Goal: Task Accomplishment & Management: Use online tool/utility

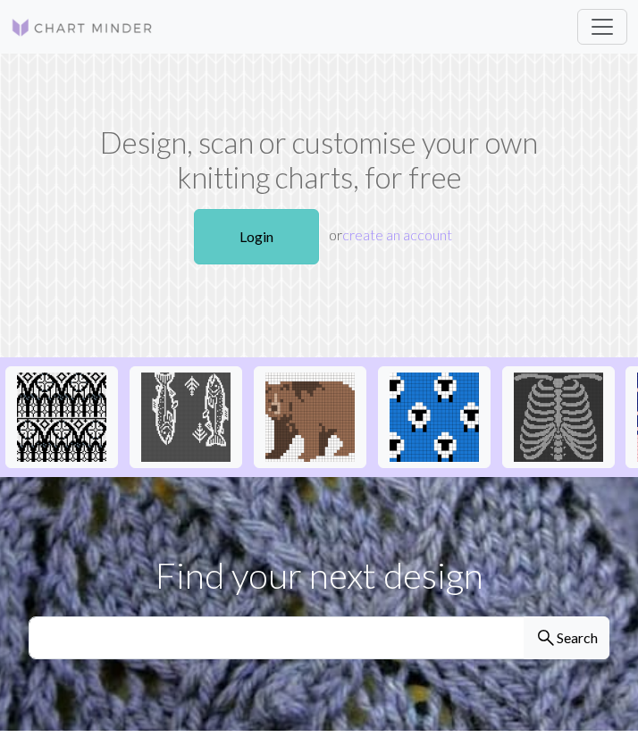
click at [264, 239] on link "Login" at bounding box center [256, 236] width 125 height 55
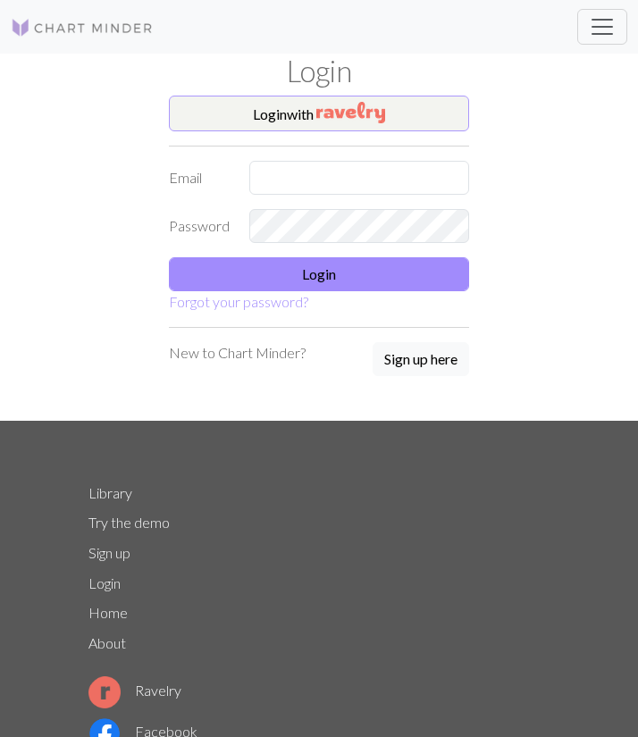
click at [314, 110] on button "Login with" at bounding box center [319, 114] width 300 height 36
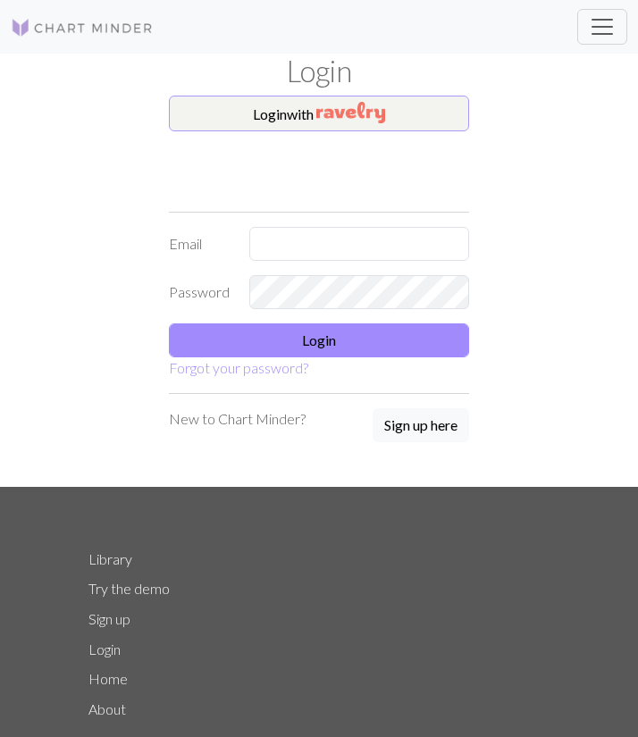
click at [314, 85] on h1 "Login" at bounding box center [319, 71] width 482 height 35
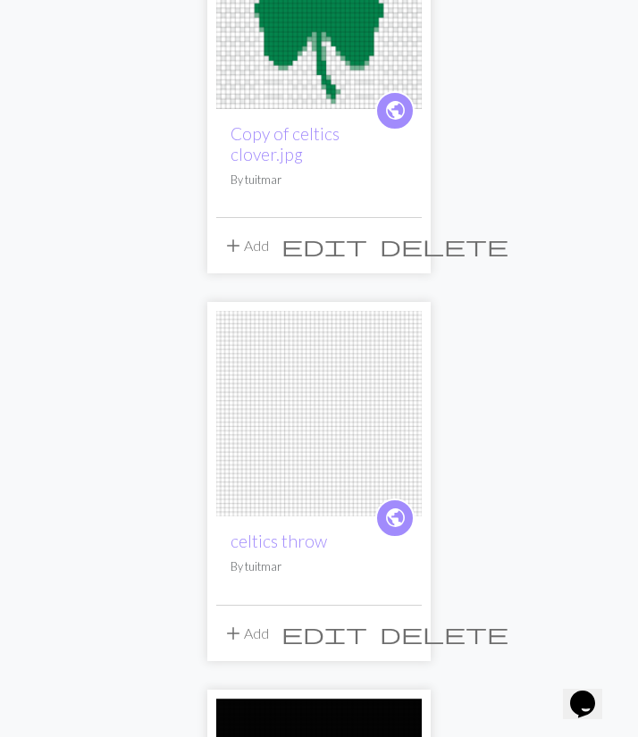
scroll to position [282, 0]
click at [297, 476] on img at bounding box center [318, 412] width 205 height 205
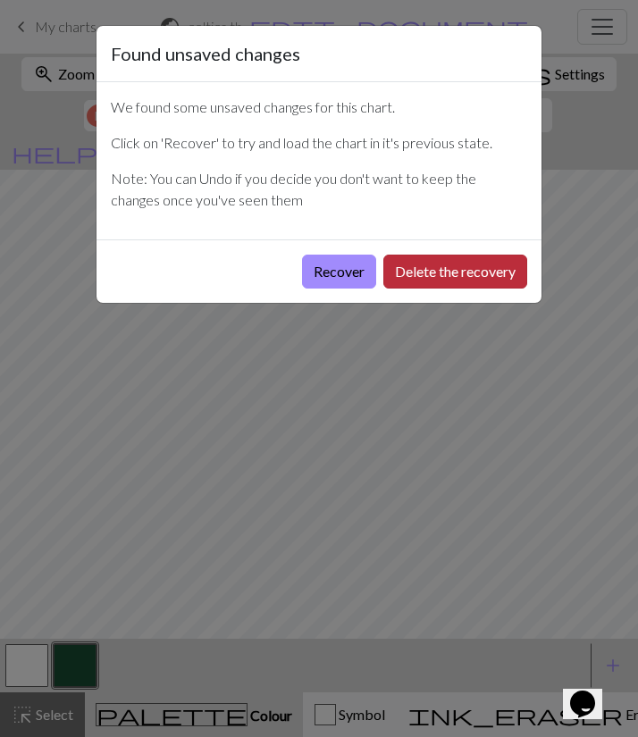
click at [442, 270] on button "Delete the recovery" at bounding box center [455, 272] width 144 height 34
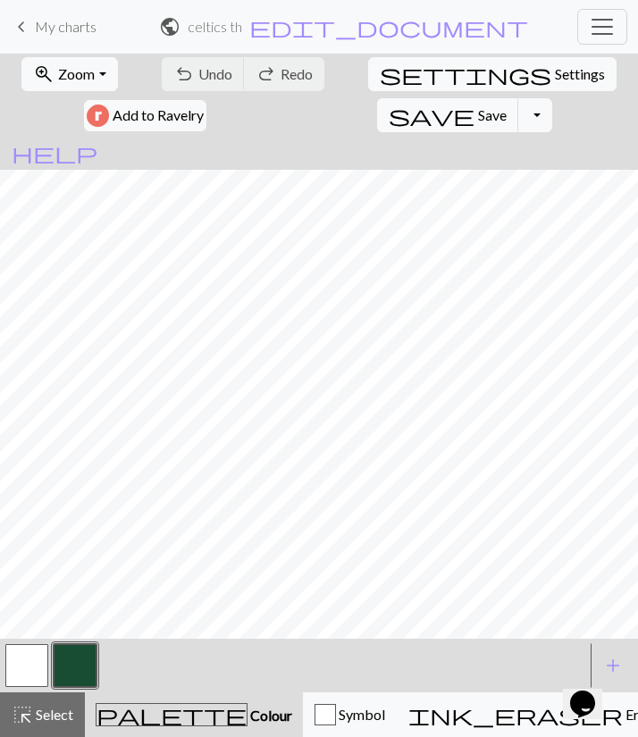
scroll to position [428, 0]
click at [71, 639] on button "button" at bounding box center [75, 665] width 43 height 43
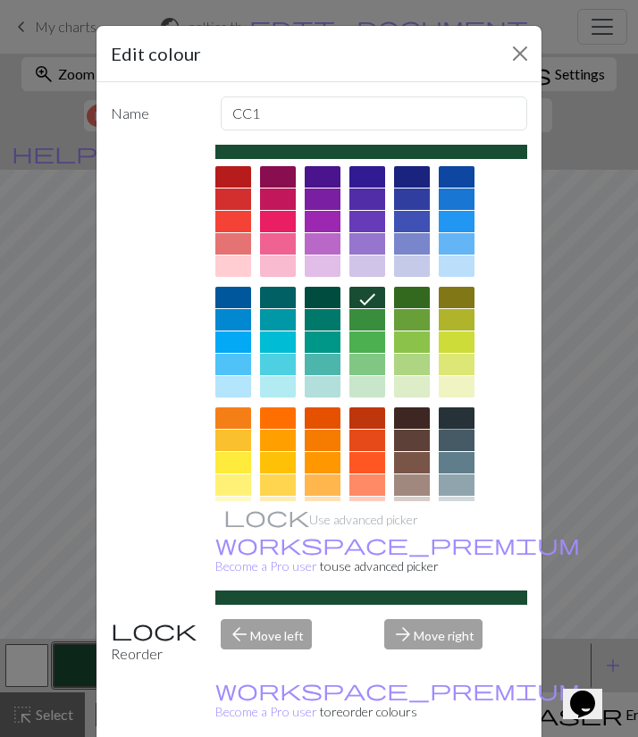
click at [456, 417] on div at bounding box center [457, 417] width 36 height 21
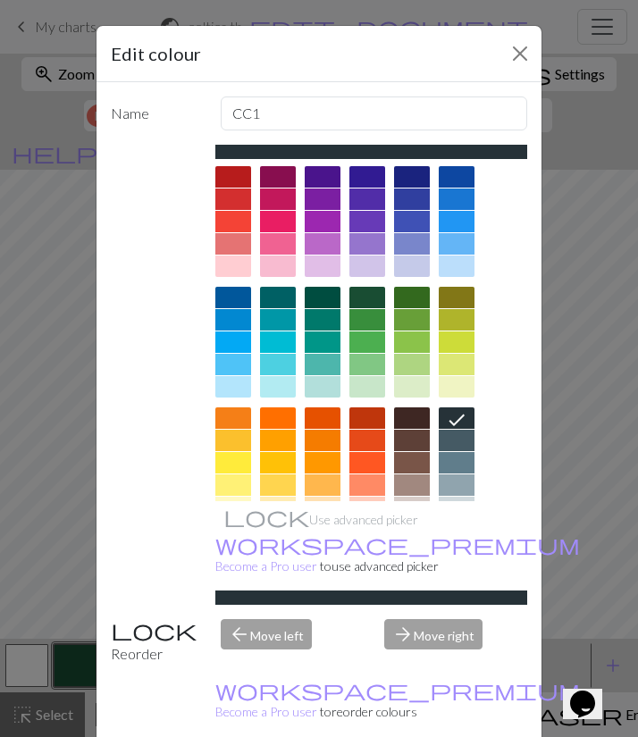
click at [11, 639] on div "Edit colour Name CC1 Use advanced picker workspace_premium Become a Pro user to…" at bounding box center [319, 368] width 638 height 737
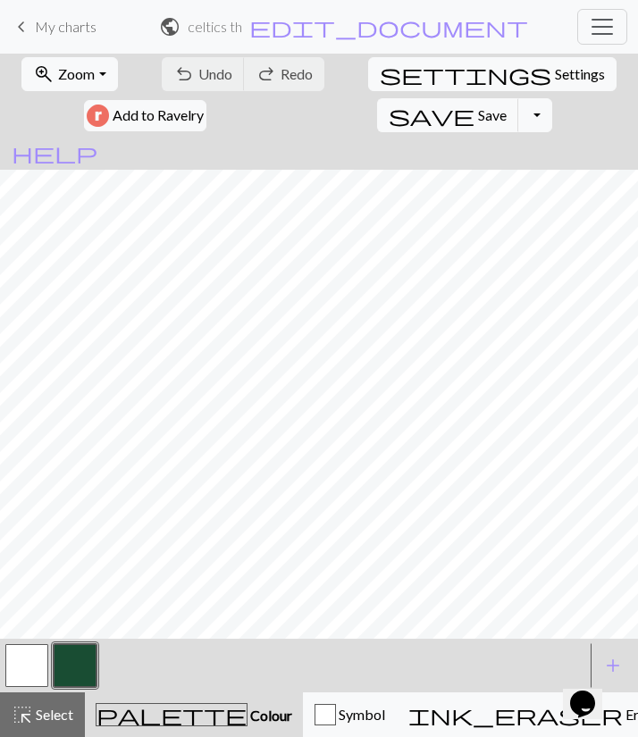
click at [37, 639] on button "button" at bounding box center [26, 665] width 43 height 43
click at [86, 639] on button "button" at bounding box center [75, 665] width 43 height 43
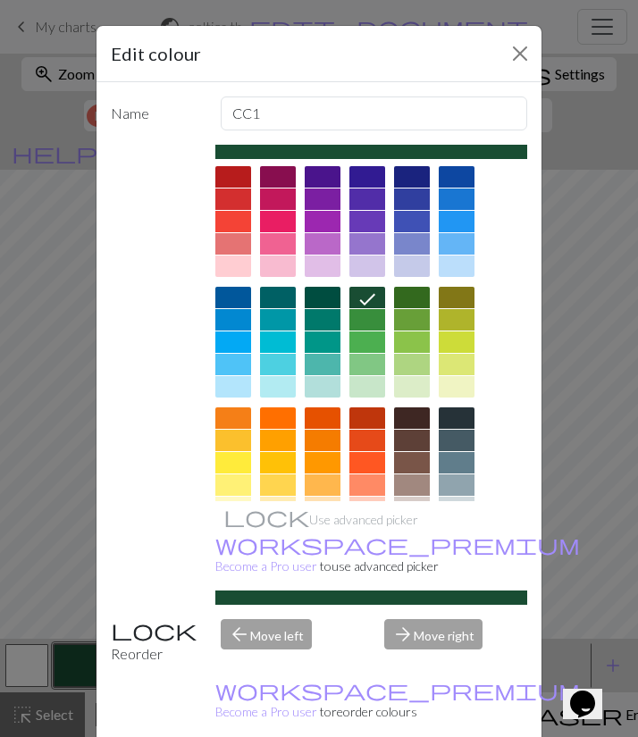
click at [456, 406] on div at bounding box center [457, 347] width 36 height 121
click at [456, 411] on div at bounding box center [457, 417] width 36 height 21
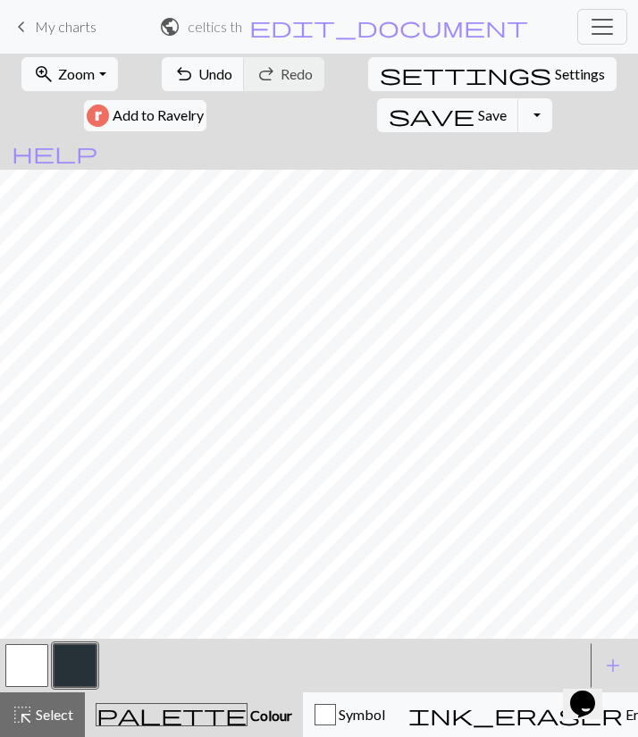
click at [31, 639] on button "button" at bounding box center [26, 665] width 43 height 43
click at [76, 639] on button "button" at bounding box center [75, 665] width 43 height 43
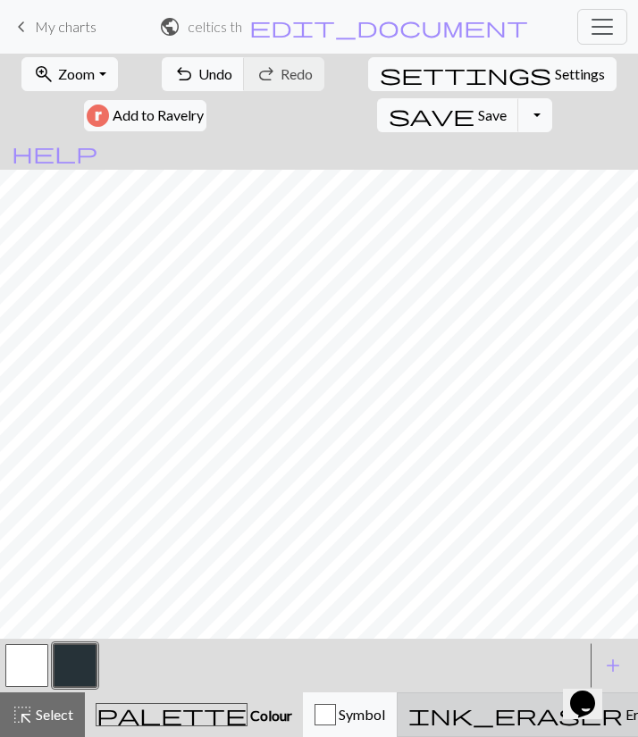
click at [426, 639] on button "ink_eraser Erase Erase" at bounding box center [534, 714] width 274 height 45
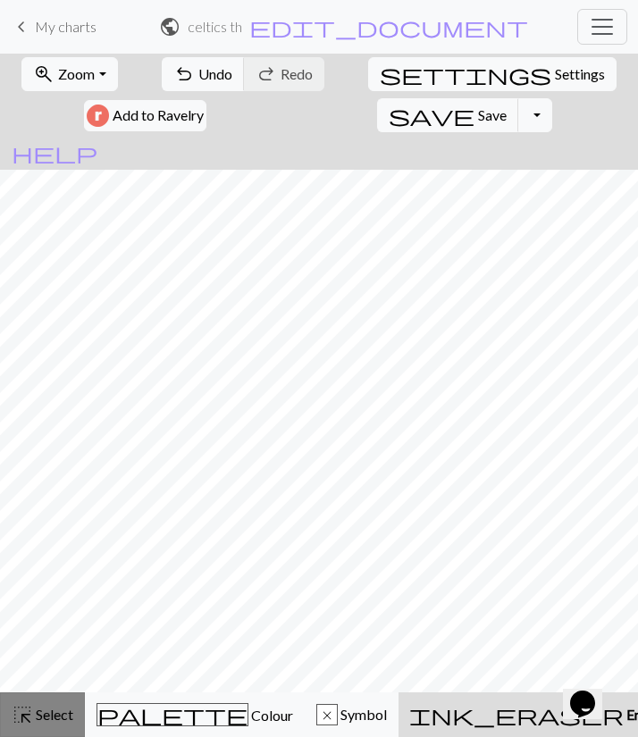
click at [57, 639] on span "Select" at bounding box center [53, 714] width 40 height 17
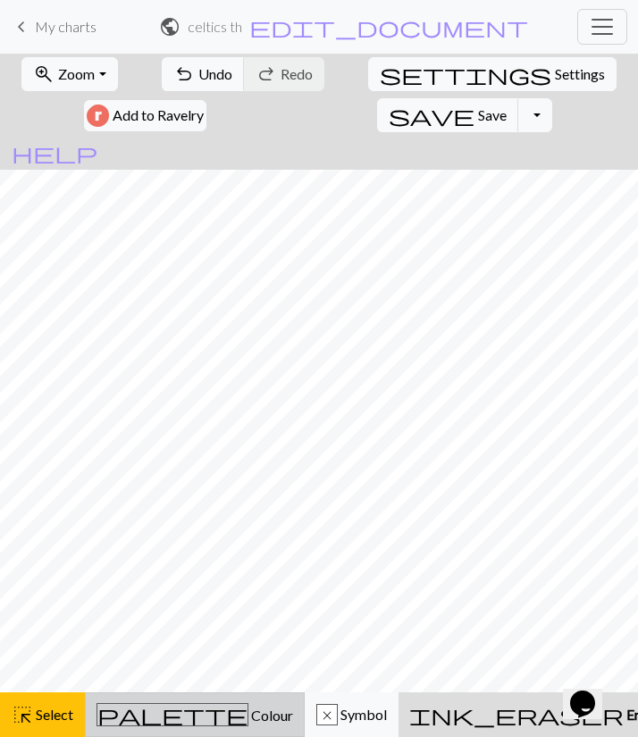
scroll to position [0, 0]
click at [158, 639] on button "palette Colour Colour" at bounding box center [195, 714] width 220 height 45
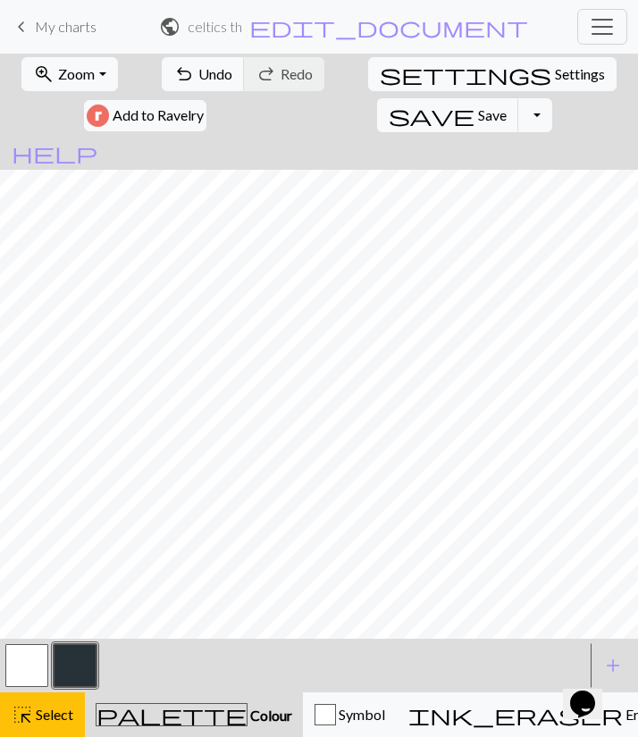
click at [76, 639] on button "button" at bounding box center [75, 665] width 43 height 43
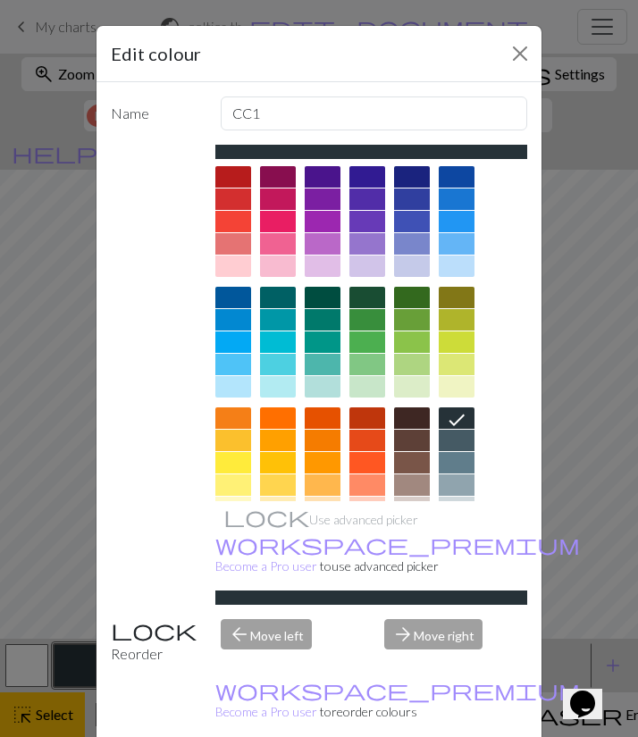
click at [518, 62] on button "Close" at bounding box center [520, 53] width 29 height 29
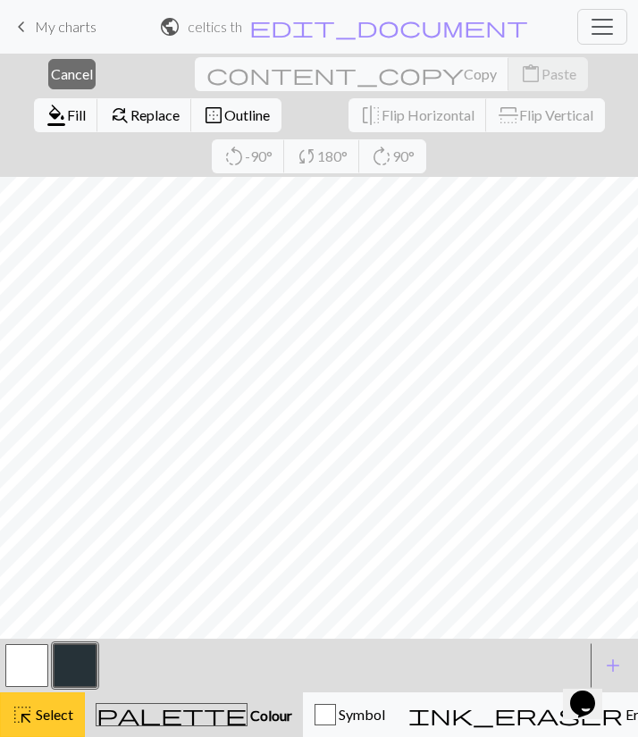
click at [71, 639] on button "highlight_alt Select Select" at bounding box center [42, 714] width 85 height 45
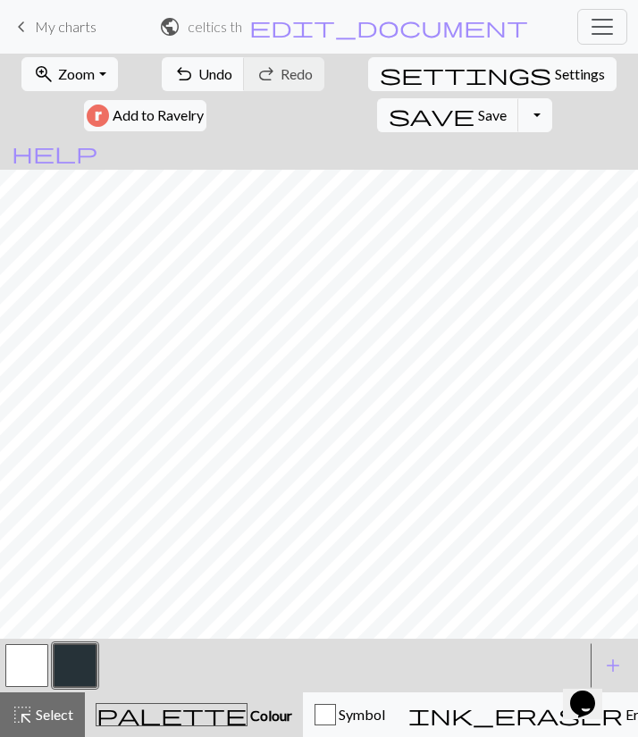
click at [247, 639] on span "Colour" at bounding box center [269, 715] width 45 height 17
click at [87, 639] on button "button" at bounding box center [75, 665] width 43 height 43
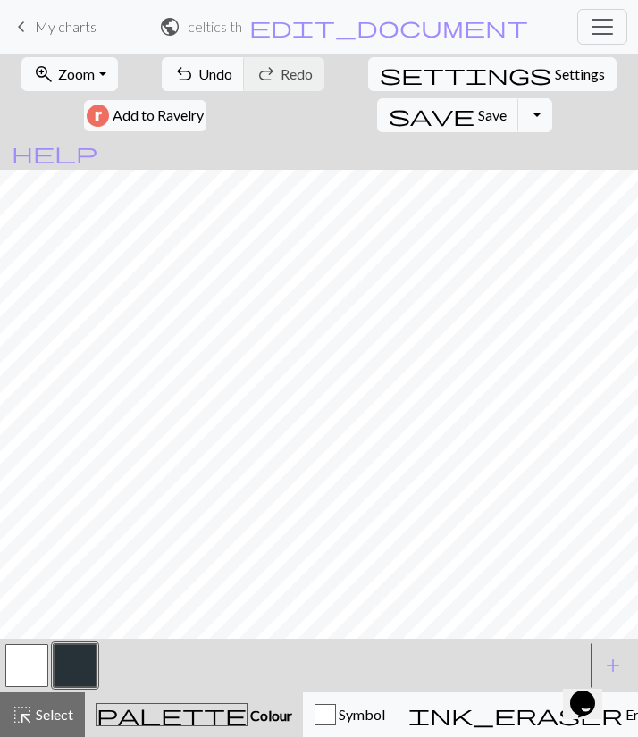
click at [50, 639] on div at bounding box center [27, 665] width 48 height 48
click at [37, 639] on button "button" at bounding box center [26, 665] width 43 height 43
click at [87, 639] on button "button" at bounding box center [75, 665] width 43 height 43
click at [9, 639] on button "button" at bounding box center [26, 665] width 43 height 43
click at [80, 639] on button "button" at bounding box center [75, 665] width 43 height 43
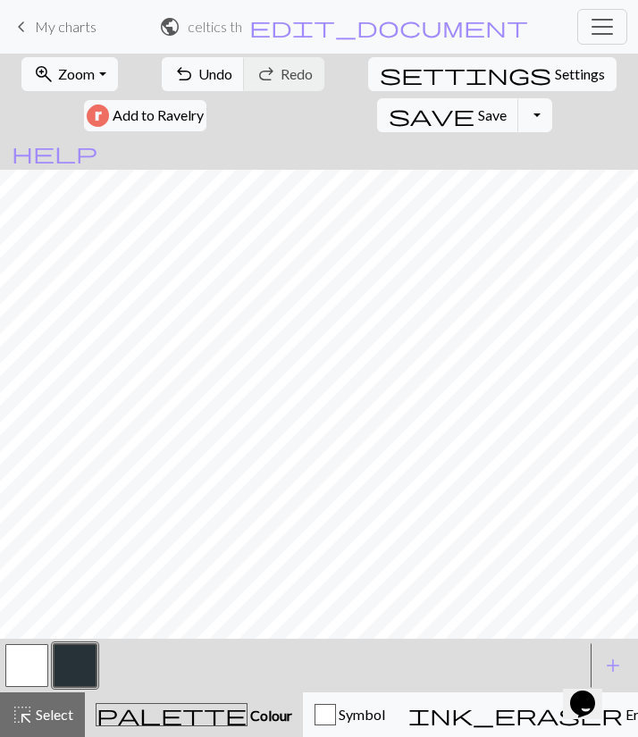
click at [29, 639] on button "button" at bounding box center [26, 665] width 43 height 43
click at [80, 639] on button "button" at bounding box center [75, 665] width 43 height 43
click at [35, 639] on button "button" at bounding box center [26, 665] width 43 height 43
click at [80, 639] on button "button" at bounding box center [75, 665] width 43 height 43
click at [32, 639] on button "button" at bounding box center [26, 665] width 43 height 43
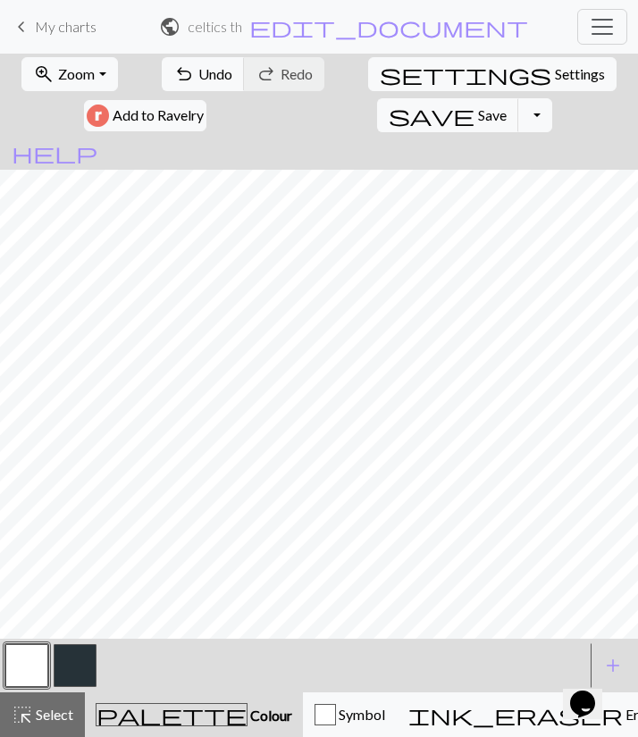
click at [81, 639] on button "button" at bounding box center [75, 665] width 43 height 43
click at [506, 106] on span "Save" at bounding box center [492, 114] width 29 height 17
click at [71, 29] on span "My charts" at bounding box center [66, 26] width 62 height 17
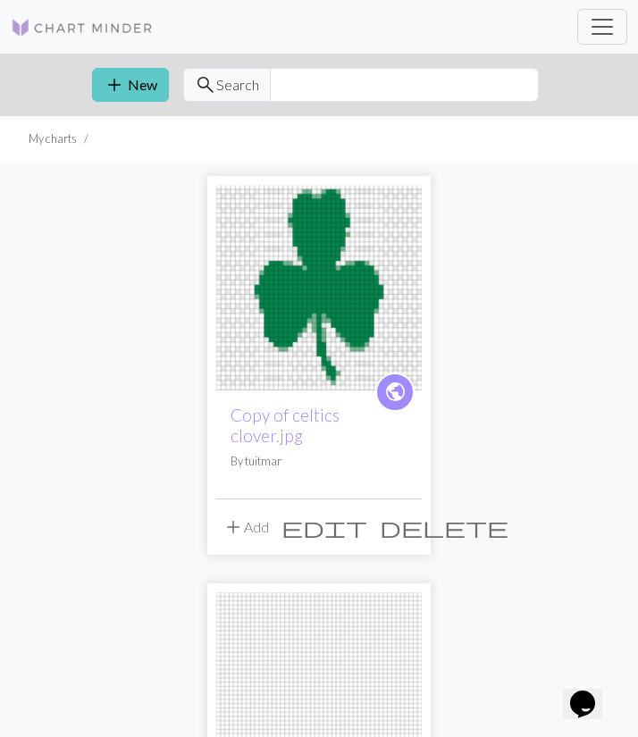
click at [155, 89] on button "add New" at bounding box center [130, 85] width 77 height 34
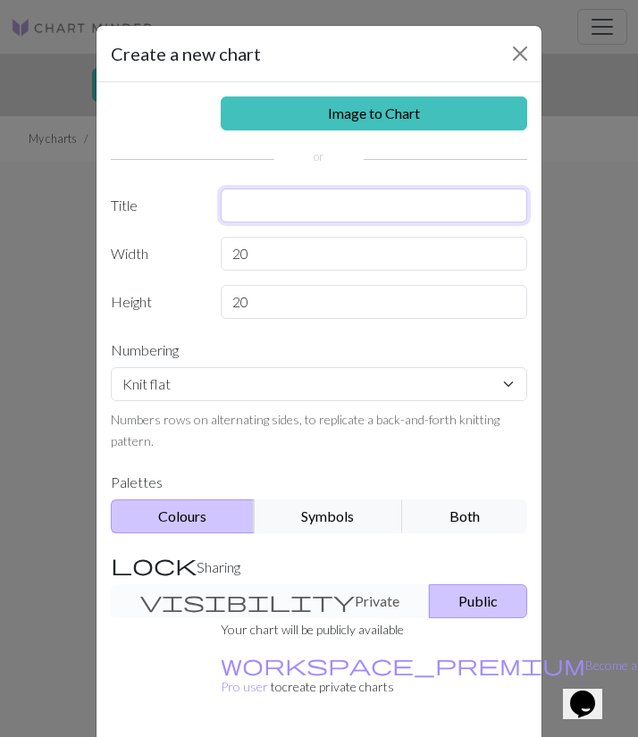
click at [261, 197] on input "text" at bounding box center [374, 205] width 307 height 34
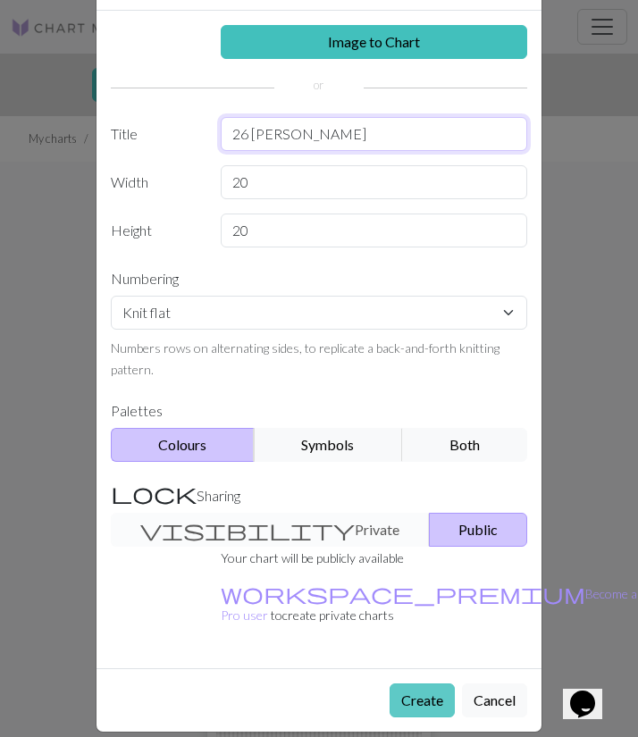
scroll to position [71, 0]
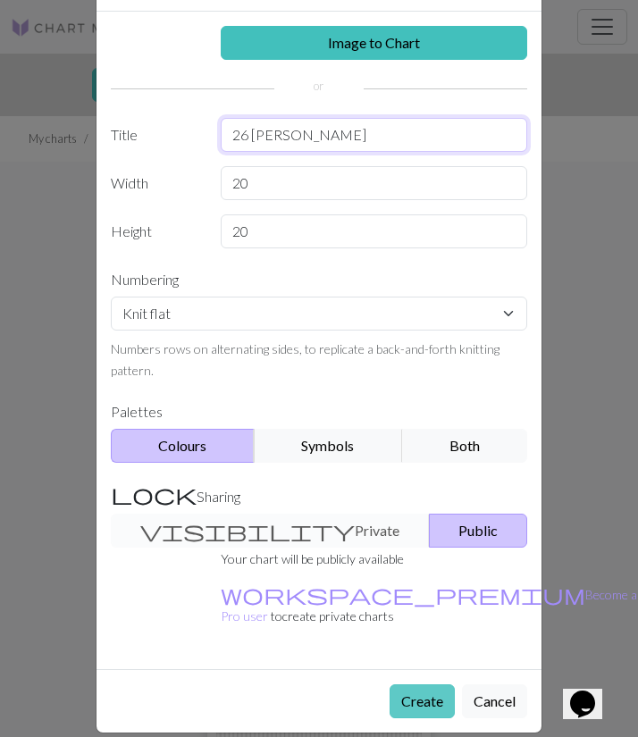
type input "26 [PERSON_NAME]"
click at [430, 639] on button "Create" at bounding box center [421, 701] width 65 height 34
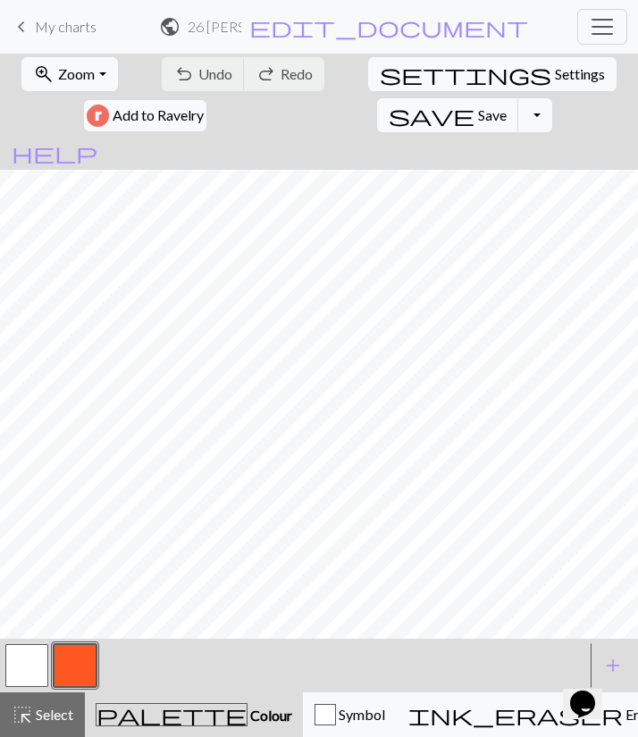
click at [131, 639] on span "palette" at bounding box center [171, 714] width 150 height 25
click at [65, 639] on button "button" at bounding box center [75, 665] width 43 height 43
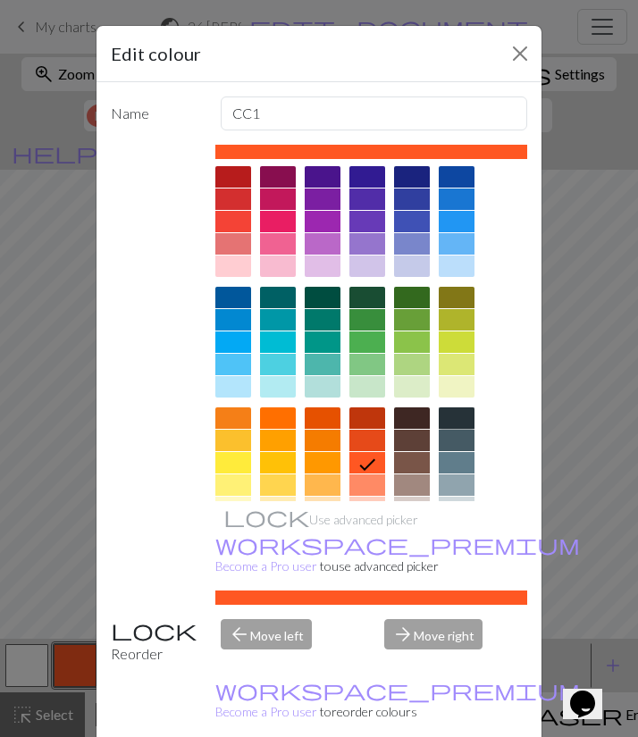
click at [451, 422] on div at bounding box center [457, 417] width 36 height 21
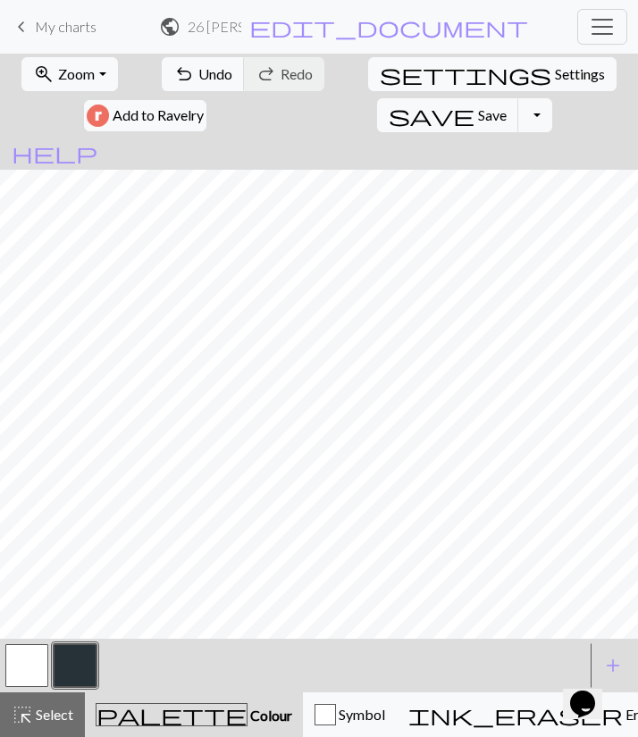
click at [34, 639] on button "button" at bounding box center [26, 665] width 43 height 43
click at [82, 639] on button "button" at bounding box center [75, 665] width 43 height 43
click at [39, 639] on button "button" at bounding box center [26, 665] width 43 height 43
click at [85, 639] on button "button" at bounding box center [75, 665] width 43 height 43
click at [38, 639] on button "button" at bounding box center [26, 665] width 43 height 43
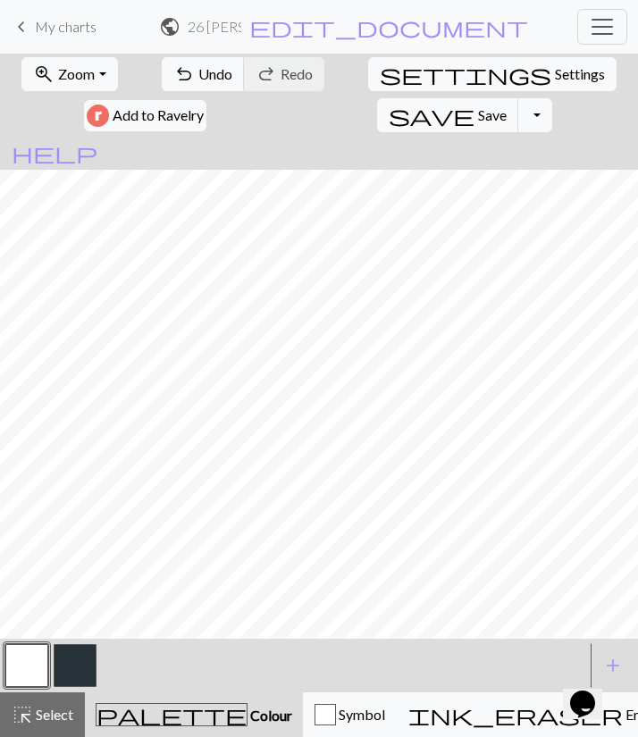
click at [90, 639] on button "button" at bounding box center [75, 665] width 43 height 43
click at [19, 639] on button "button" at bounding box center [26, 665] width 43 height 43
click at [75, 639] on button "button" at bounding box center [75, 665] width 43 height 43
click at [28, 639] on button "button" at bounding box center [26, 665] width 43 height 43
click at [60, 639] on button "button" at bounding box center [75, 665] width 43 height 43
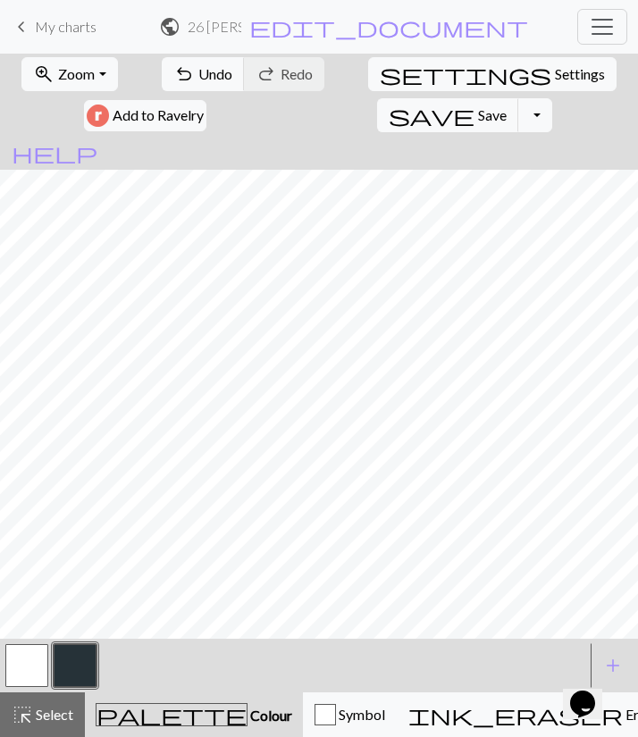
click at [32, 639] on button "button" at bounding box center [26, 665] width 43 height 43
click at [88, 639] on button "button" at bounding box center [75, 665] width 43 height 43
click at [30, 639] on button "button" at bounding box center [26, 665] width 43 height 43
click at [36, 639] on button "button" at bounding box center [26, 665] width 43 height 43
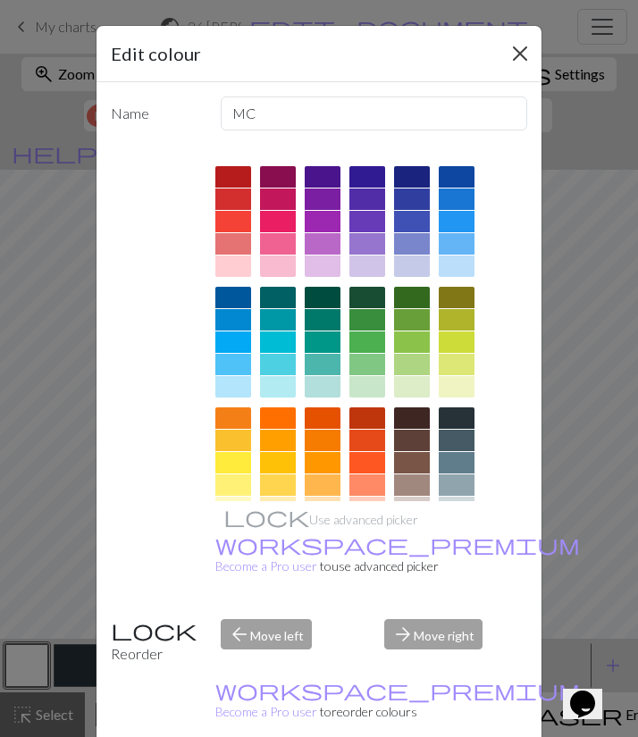
click at [532, 48] on button "Close" at bounding box center [520, 53] width 29 height 29
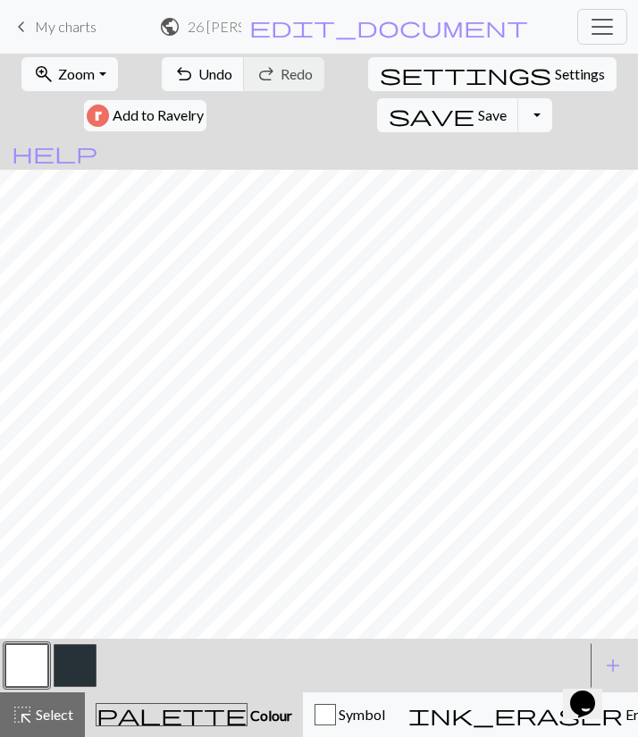
click at [67, 639] on button "button" at bounding box center [75, 665] width 43 height 43
click at [31, 639] on button "button" at bounding box center [26, 665] width 43 height 43
click at [87, 639] on button "button" at bounding box center [75, 665] width 43 height 43
click at [474, 103] on span "save" at bounding box center [432, 115] width 86 height 25
click at [47, 27] on span "My charts" at bounding box center [66, 26] width 62 height 17
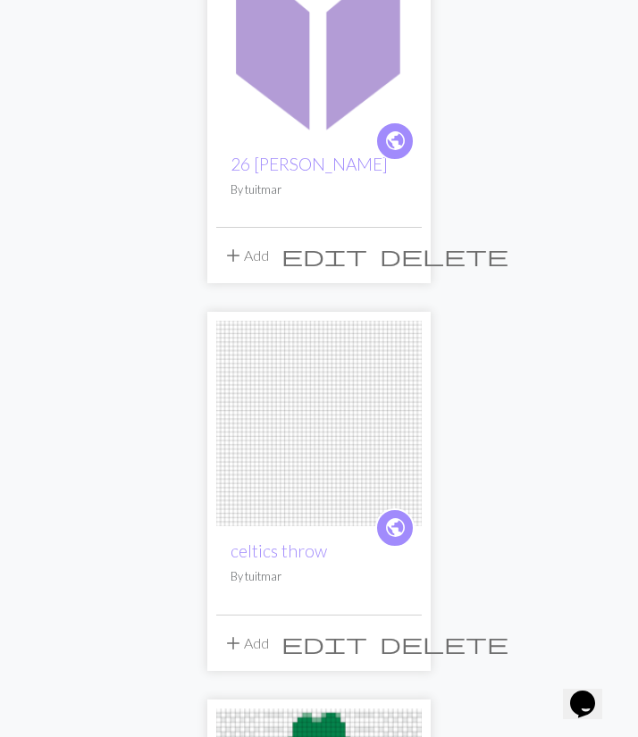
scroll to position [266, 0]
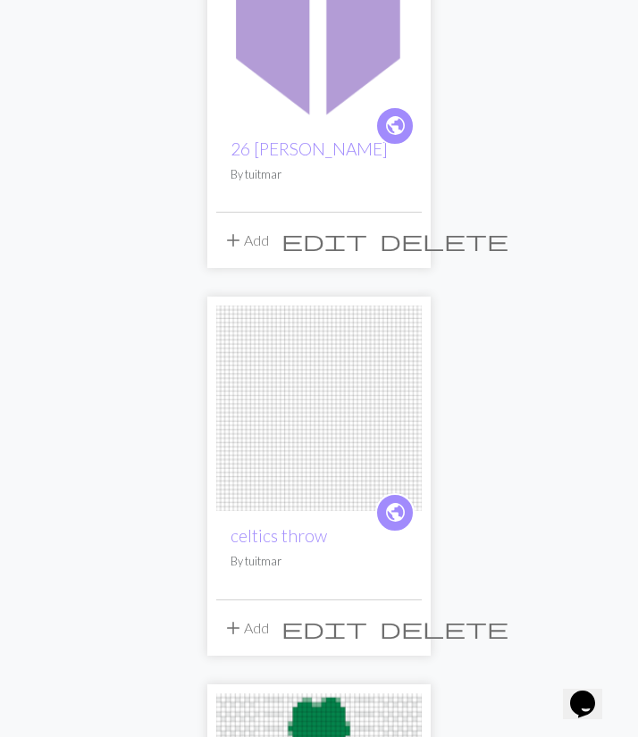
click at [291, 459] on img at bounding box center [318, 408] width 205 height 205
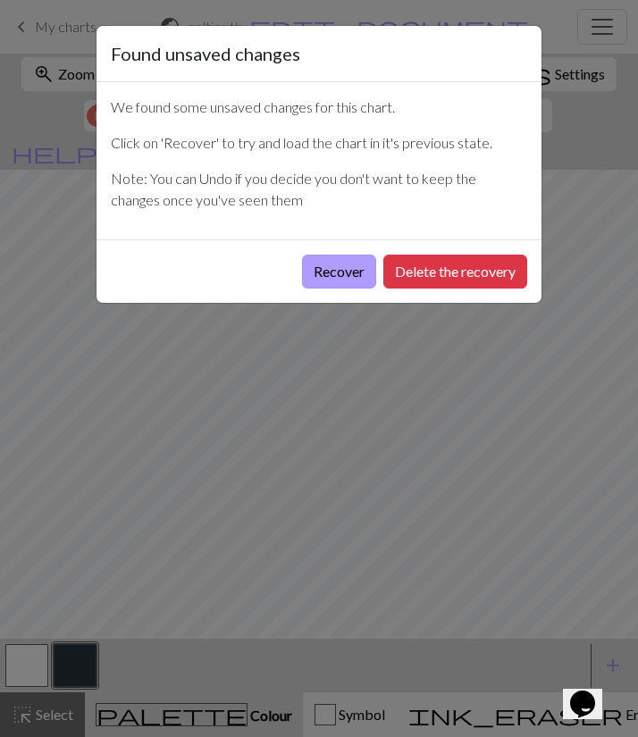
click at [344, 283] on button "Recover" at bounding box center [339, 272] width 74 height 34
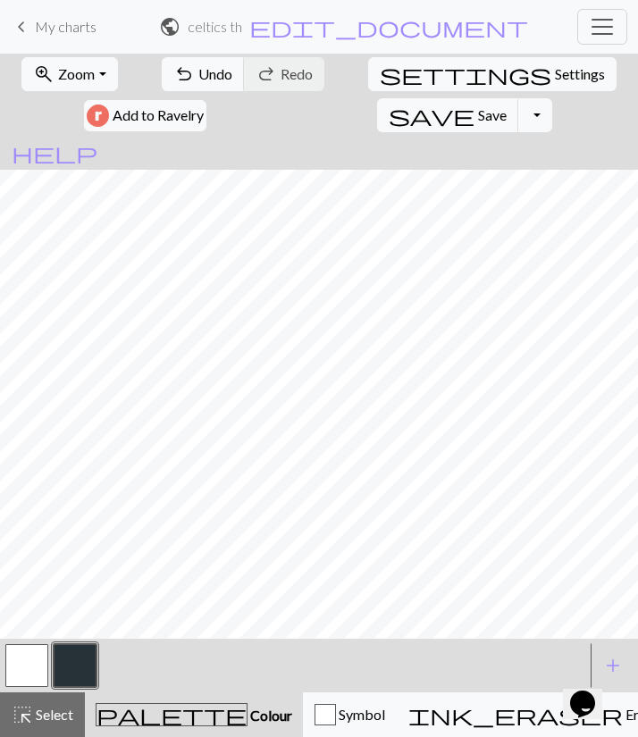
click at [53, 23] on span "My charts" at bounding box center [66, 26] width 62 height 17
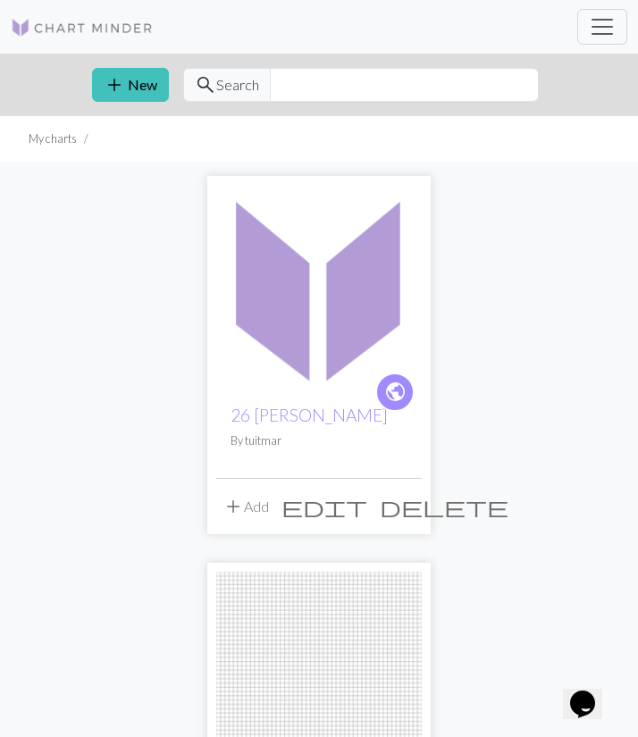
click at [289, 348] on img at bounding box center [318, 287] width 205 height 205
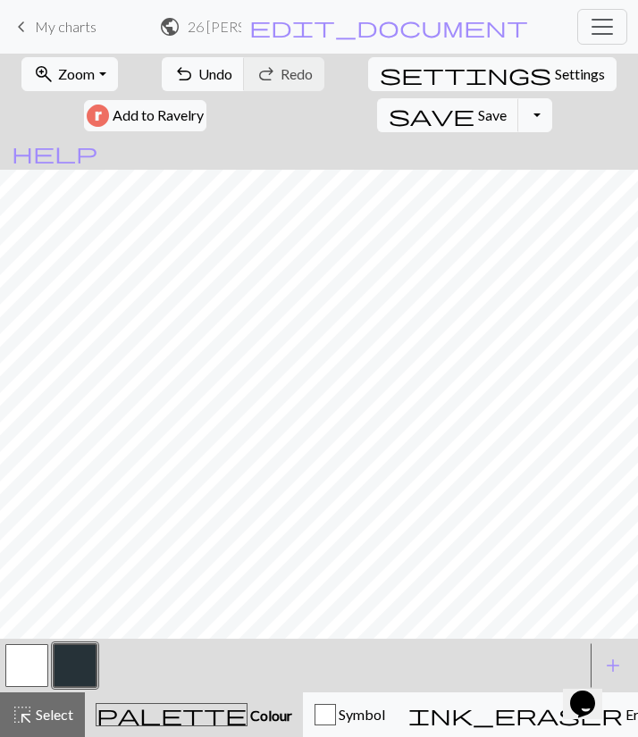
click at [21, 639] on button "button" at bounding box center [26, 665] width 43 height 43
click at [97, 639] on div at bounding box center [75, 665] width 48 height 48
click at [77, 639] on button "button" at bounding box center [75, 665] width 43 height 43
click at [41, 639] on button "button" at bounding box center [26, 665] width 43 height 43
click at [63, 639] on button "button" at bounding box center [75, 665] width 43 height 43
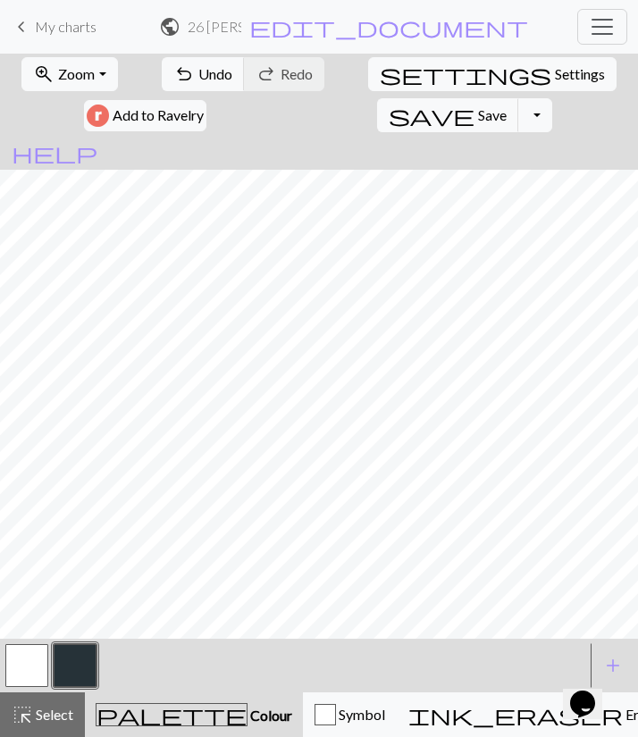
click at [36, 639] on button "button" at bounding box center [26, 665] width 43 height 43
click at [84, 639] on button "button" at bounding box center [75, 665] width 43 height 43
click at [21, 639] on button "button" at bounding box center [26, 665] width 43 height 43
click at [72, 639] on button "button" at bounding box center [75, 665] width 43 height 43
click at [29, 639] on button "button" at bounding box center [26, 665] width 43 height 43
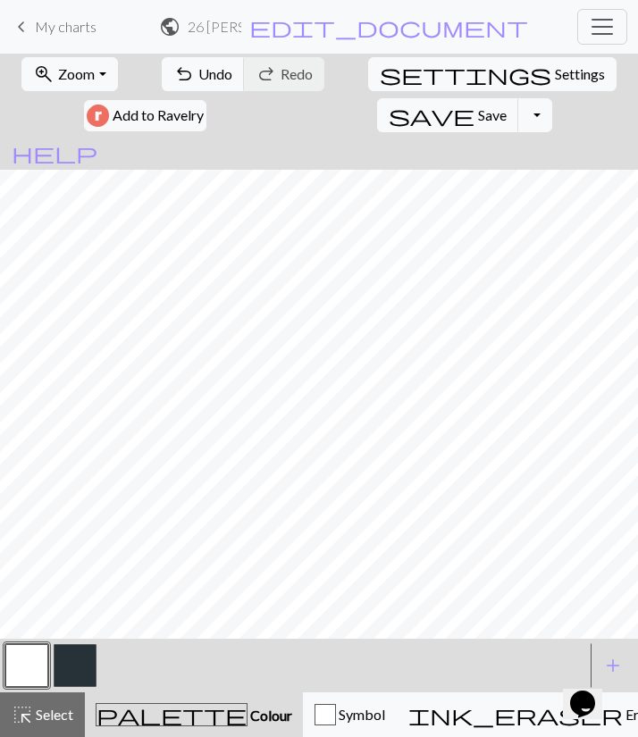
click at [69, 639] on button "button" at bounding box center [75, 665] width 43 height 43
click at [42, 639] on button "button" at bounding box center [26, 665] width 43 height 43
click at [39, 639] on button "button" at bounding box center [26, 665] width 43 height 43
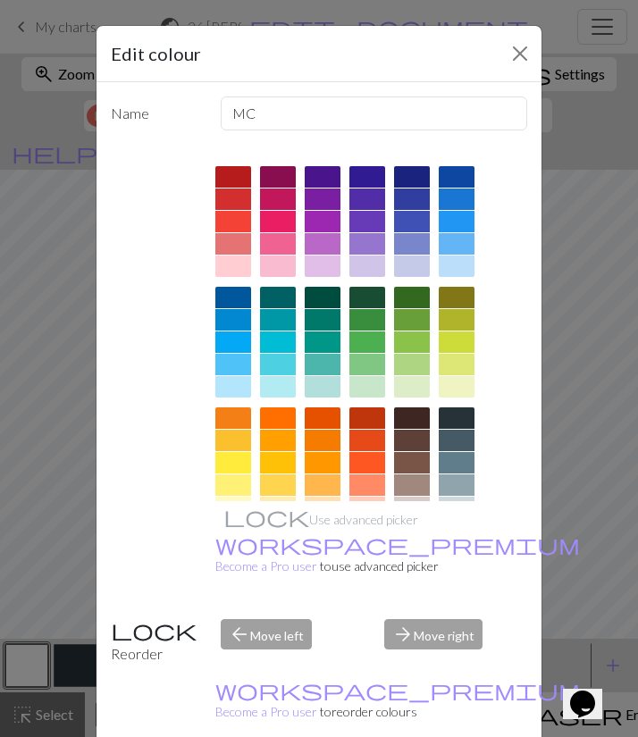
click at [97, 591] on div "Name MC Use advanced picker workspace_premium Become a Pro user to use advanced…" at bounding box center [318, 416] width 445 height 668
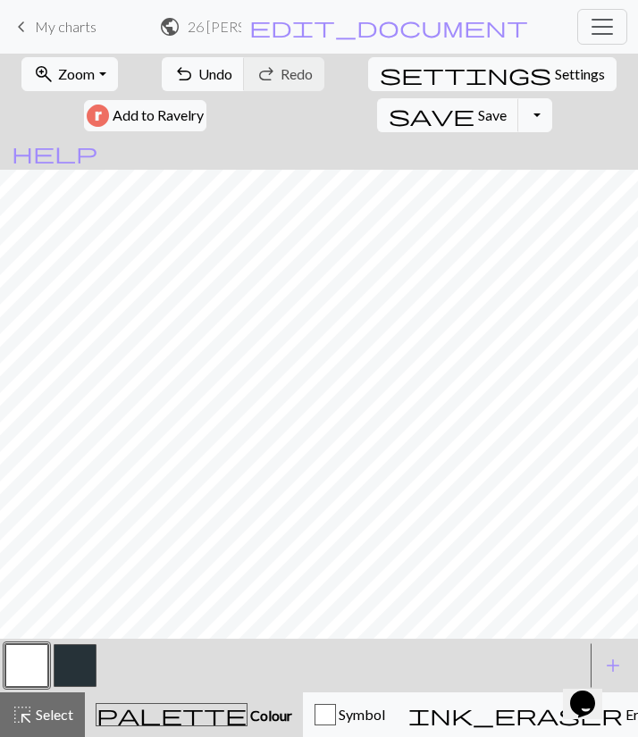
click at [85, 639] on button "button" at bounding box center [75, 665] width 43 height 43
click at [38, 639] on button "button" at bounding box center [26, 665] width 43 height 43
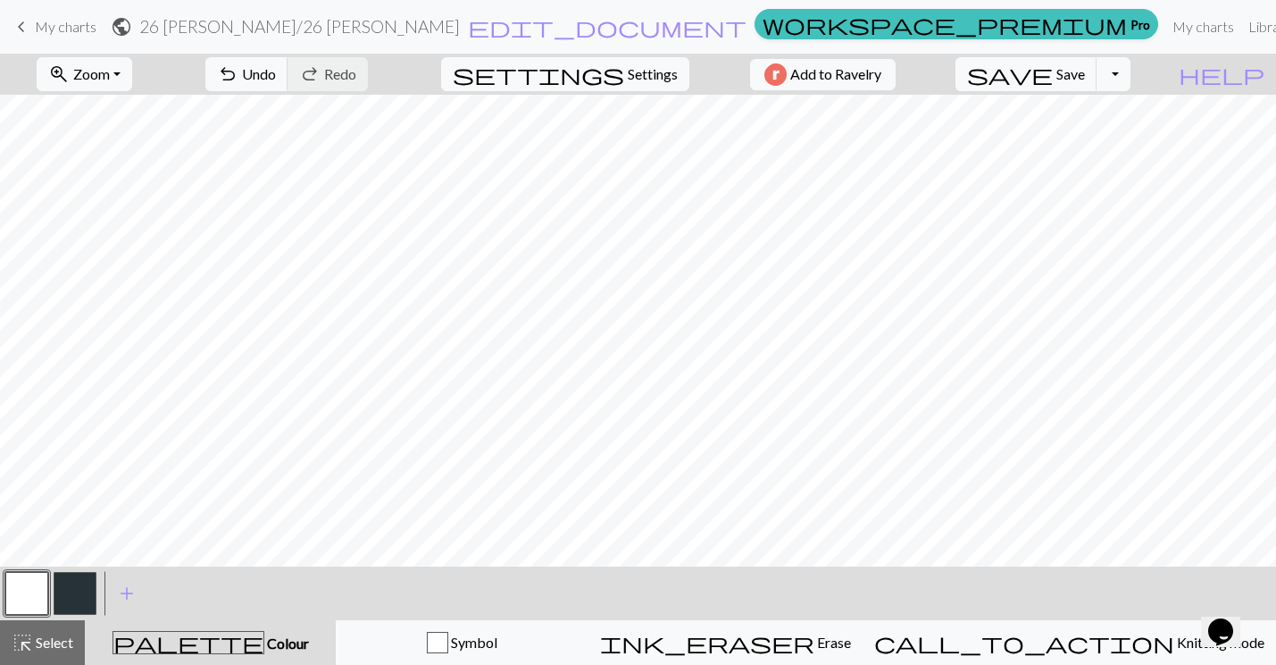
click at [62, 22] on span "My charts" at bounding box center [66, 26] width 62 height 17
click at [1085, 80] on span "Save" at bounding box center [1071, 73] width 29 height 17
click at [20, 20] on div "Chart saved" at bounding box center [638, 35] width 1276 height 71
click at [26, 33] on span "keyboard_arrow_left" at bounding box center [21, 26] width 21 height 25
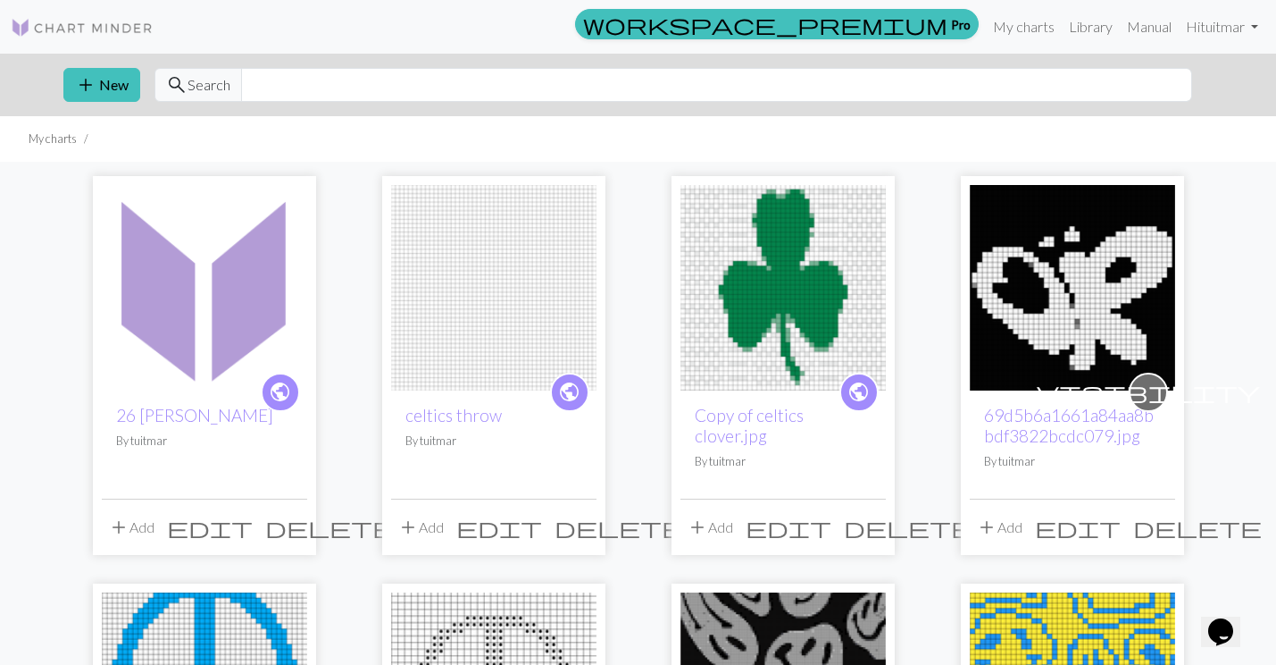
click at [228, 269] on img at bounding box center [204, 287] width 205 height 205
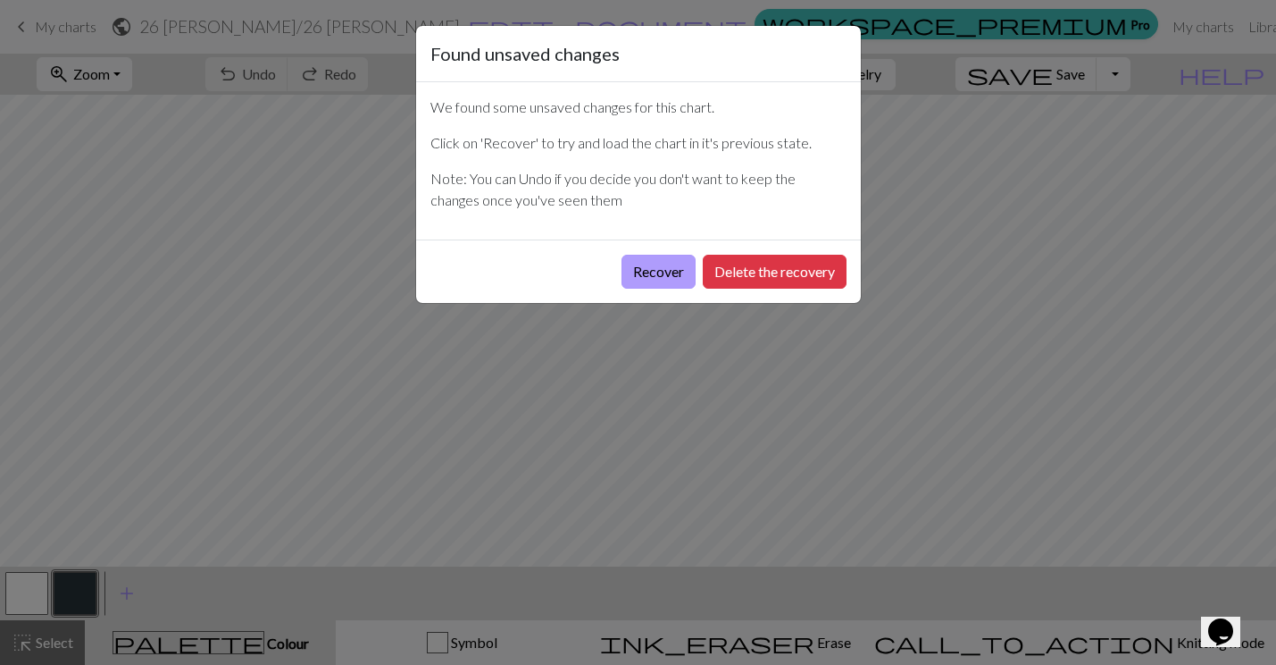
click at [674, 277] on button "Recover" at bounding box center [659, 272] width 74 height 34
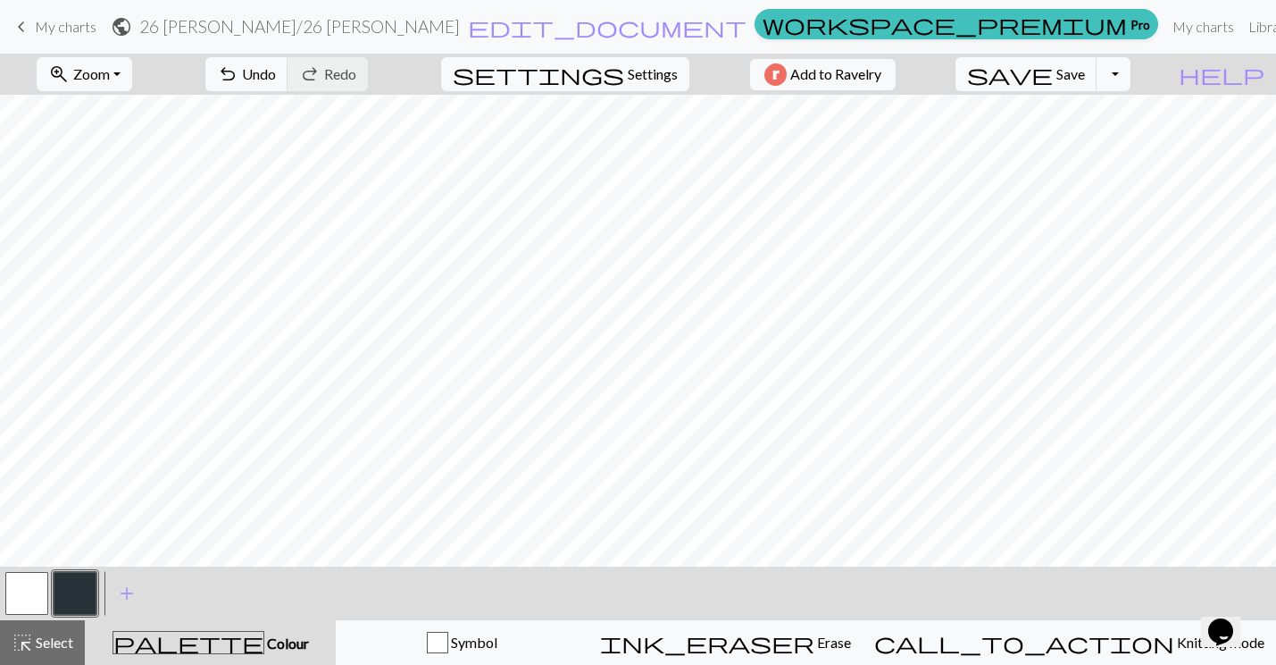
click at [23, 31] on span "keyboard_arrow_left" at bounding box center [21, 26] width 21 height 25
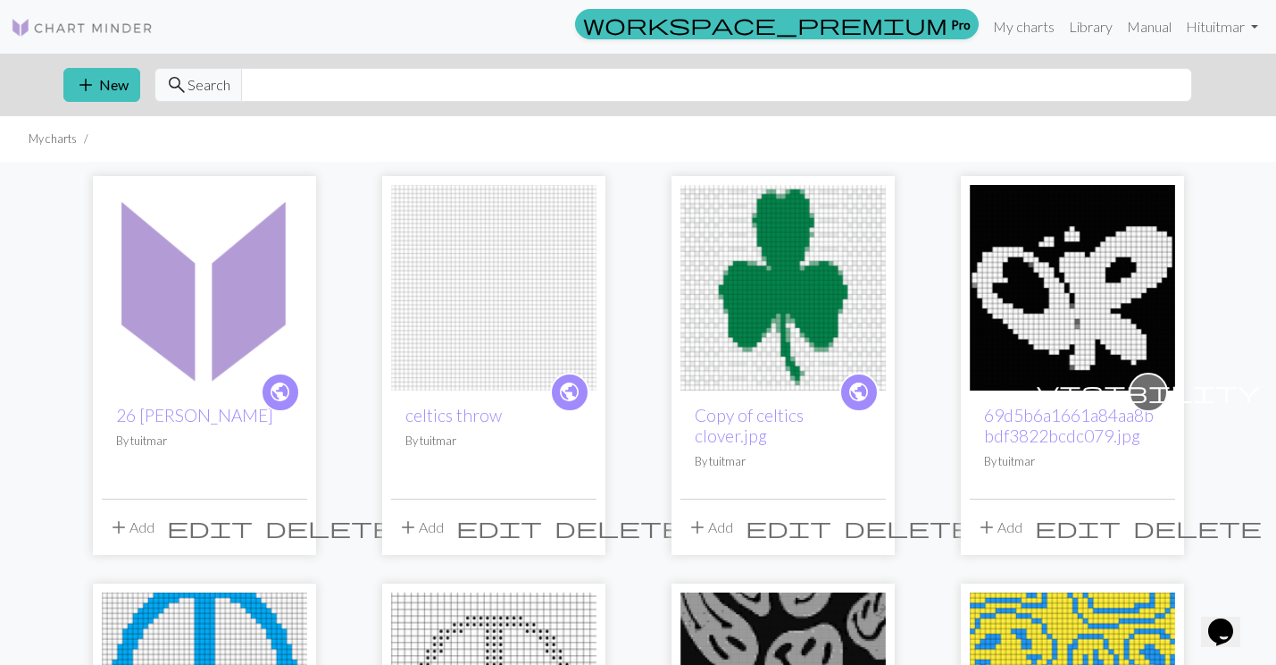
click at [492, 295] on img at bounding box center [493, 287] width 205 height 205
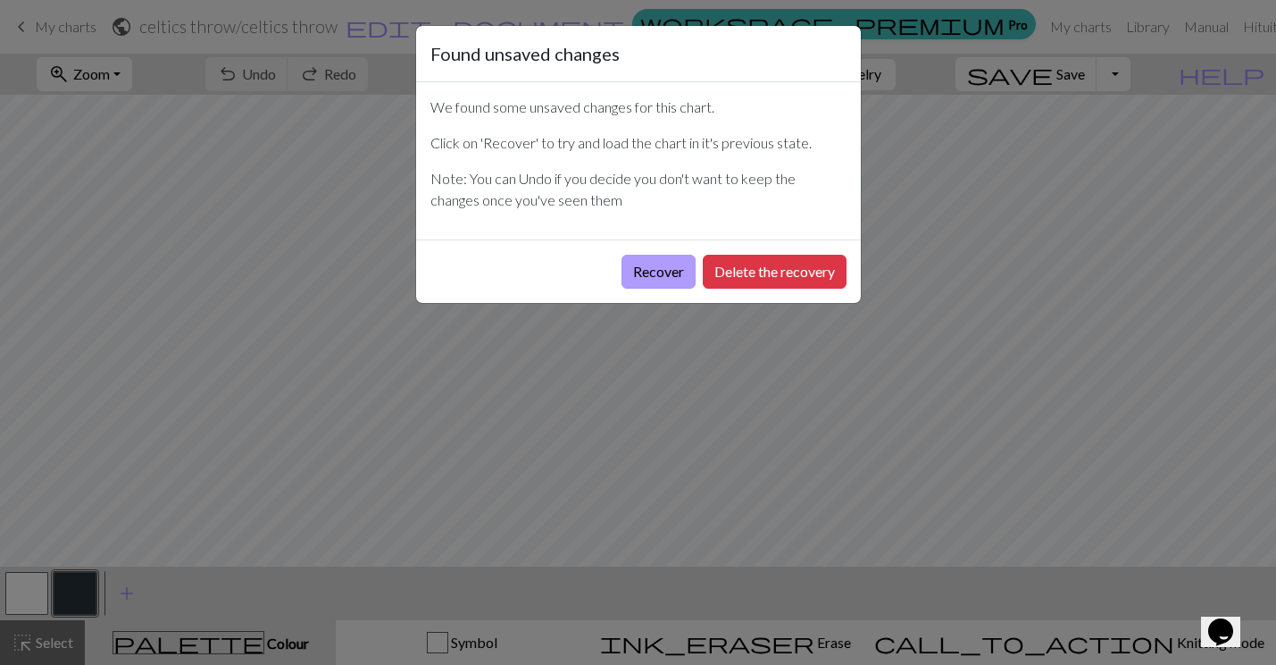
click at [669, 269] on button "Recover" at bounding box center [659, 272] width 74 height 34
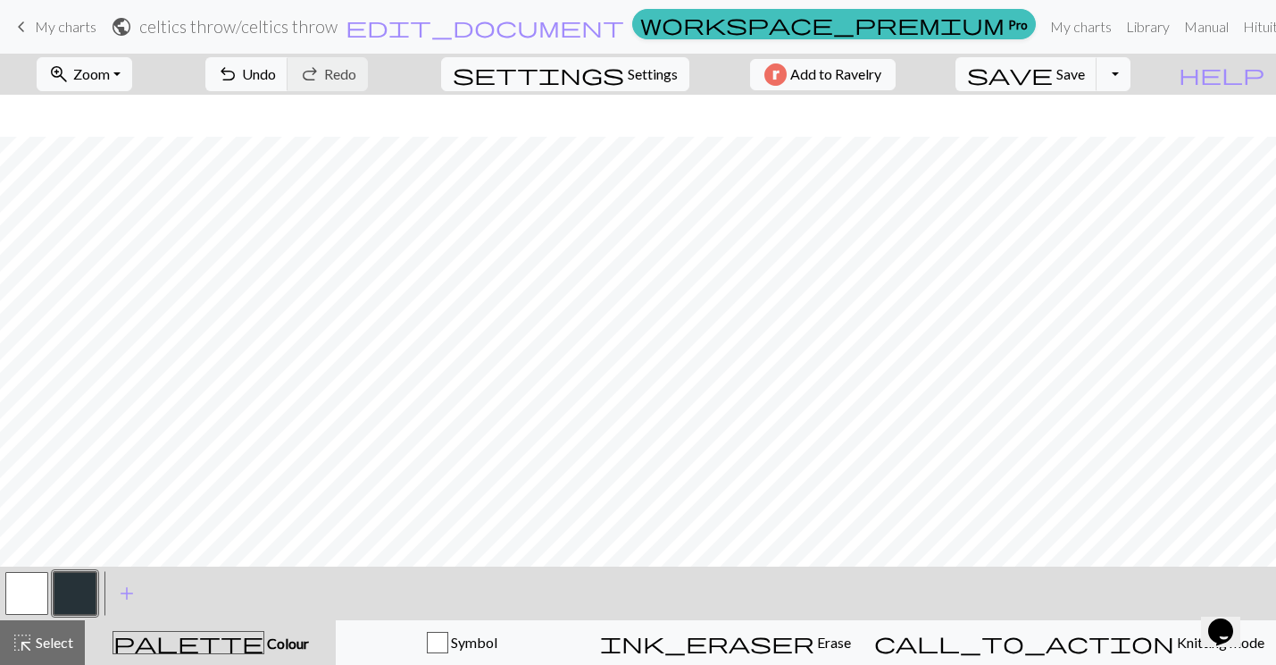
scroll to position [447, 0]
